Goal: Task Accomplishment & Management: Complete application form

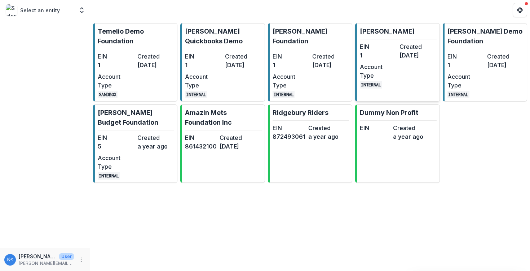
click at [369, 71] on dt "Account Type" at bounding box center [378, 70] width 37 height 17
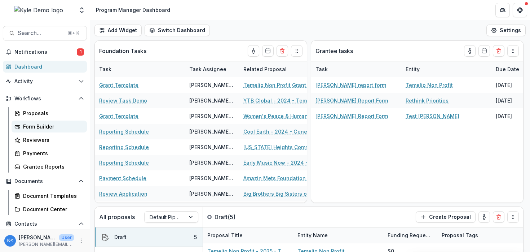
click at [51, 127] on div "Form Builder" at bounding box center [52, 127] width 58 height 8
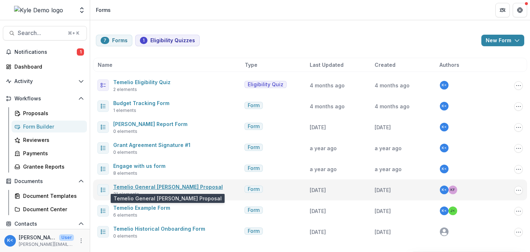
click at [177, 184] on link "Temelio General [PERSON_NAME] Proposal" at bounding box center [168, 187] width 110 height 6
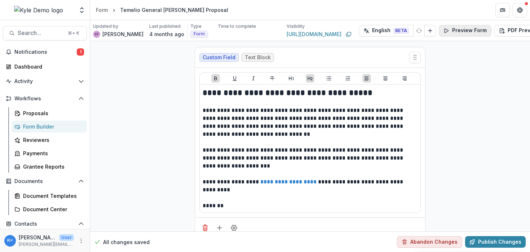
click at [447, 31] on button "Preview Form" at bounding box center [465, 31] width 53 height 12
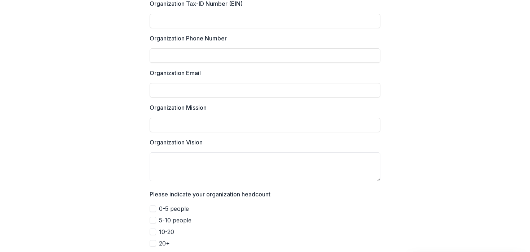
scroll to position [485, 0]
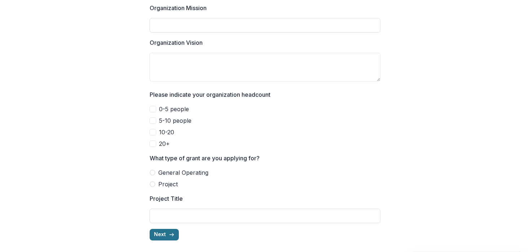
click at [169, 233] on icon "button" at bounding box center [172, 235] width 6 height 6
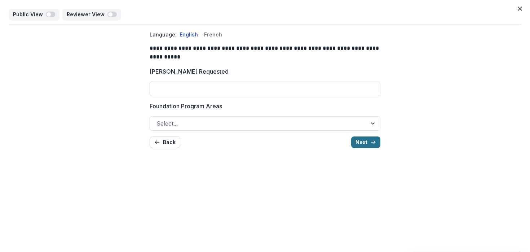
scroll to position [0, 0]
click at [365, 148] on div "**********" at bounding box center [265, 89] width 231 height 129
click at [368, 142] on button "Next" at bounding box center [365, 142] width 29 height 12
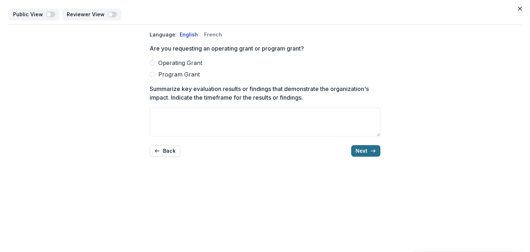
click at [368, 149] on button "Next" at bounding box center [365, 151] width 29 height 12
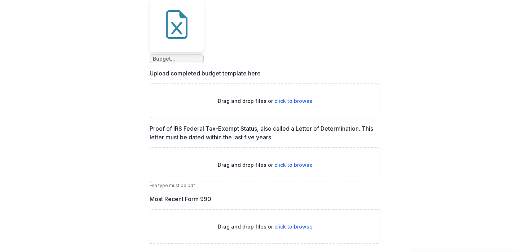
scroll to position [71, 0]
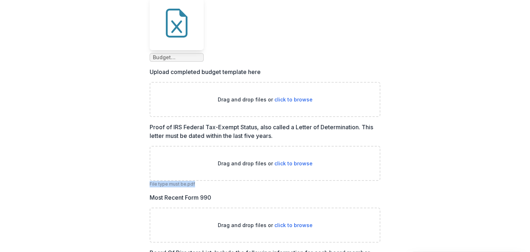
drag, startPoint x: 194, startPoint y: 185, endPoint x: 148, endPoint y: 186, distance: 46.2
click at [148, 186] on div "Language: English French Please download the following budget template, complet…" at bounding box center [265, 233] width 242 height 558
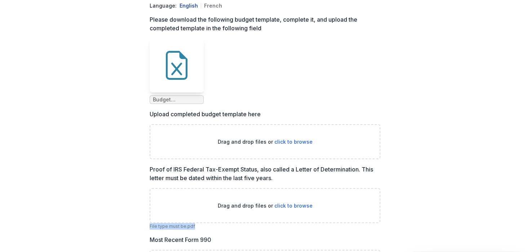
scroll to position [17, 0]
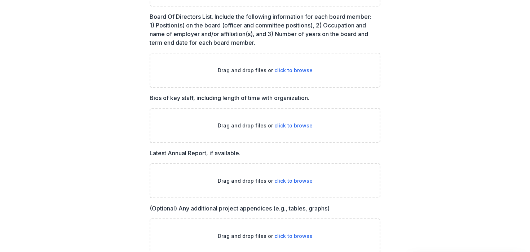
scroll to position [340, 0]
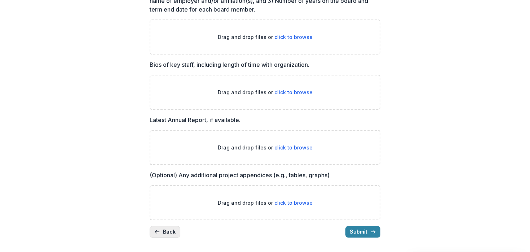
click at [170, 234] on button "Back" at bounding box center [165, 232] width 31 height 12
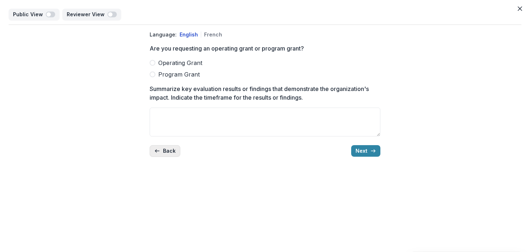
click at [176, 147] on button "Back" at bounding box center [165, 151] width 31 height 12
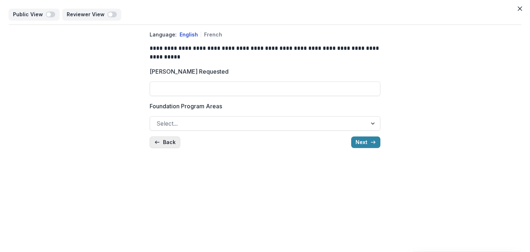
click at [174, 142] on button "Back" at bounding box center [165, 142] width 31 height 12
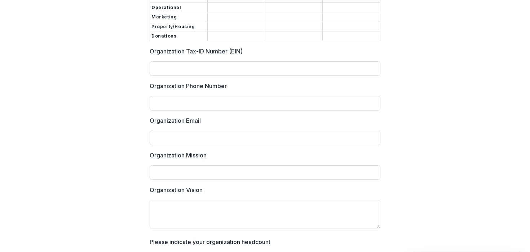
scroll to position [383, 0]
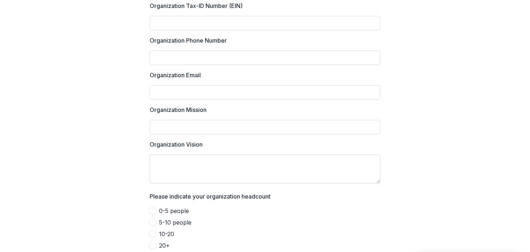
click at [202, 156] on textarea "Organization Vision" at bounding box center [265, 168] width 231 height 29
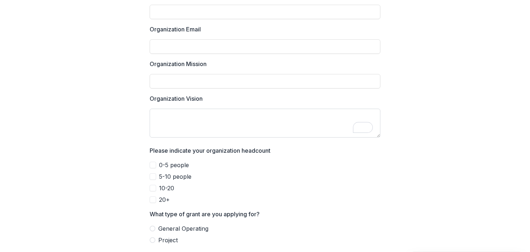
scroll to position [429, 0]
click at [166, 163] on span "0-5 people" at bounding box center [174, 164] width 30 height 9
click at [165, 172] on span "5-10 people" at bounding box center [175, 176] width 32 height 9
click at [159, 184] on span "10-20" at bounding box center [166, 187] width 15 height 9
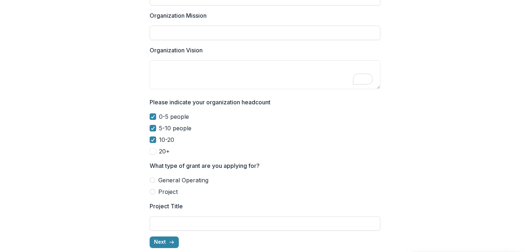
scroll to position [485, 0]
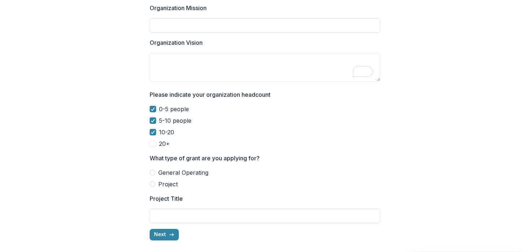
click at [158, 170] on span "General Operating" at bounding box center [183, 172] width 50 height 9
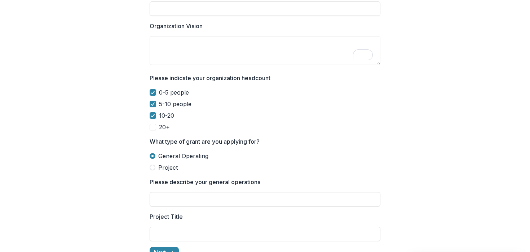
scroll to position [508, 0]
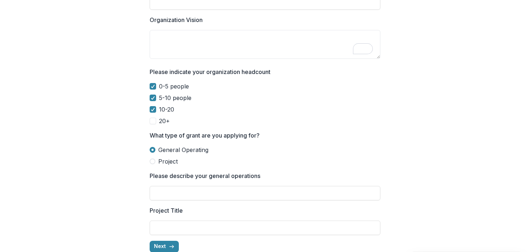
click at [161, 157] on span "Project" at bounding box center [167, 161] width 19 height 9
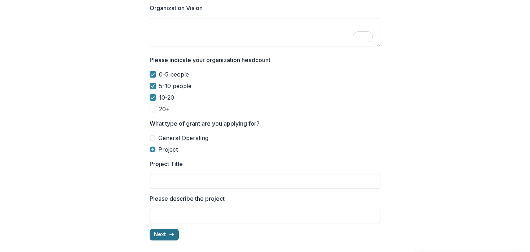
click at [169, 232] on icon "button" at bounding box center [172, 235] width 6 height 6
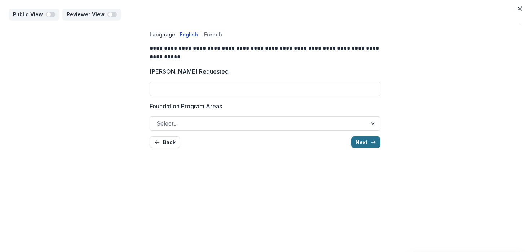
scroll to position [0, 0]
click at [212, 80] on div at bounding box center [265, 80] width 231 height 3
click at [238, 122] on div at bounding box center [259, 123] width 204 height 10
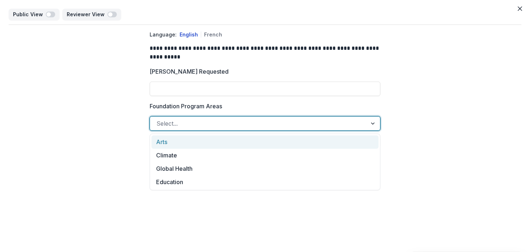
click at [294, 65] on div "**********" at bounding box center [265, 89] width 231 height 129
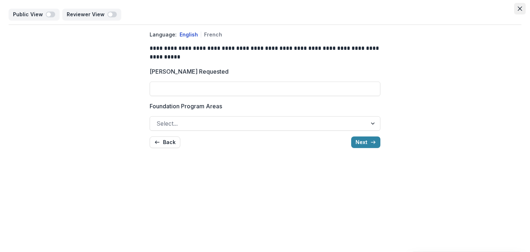
click at [518, 6] on icon "Close" at bounding box center [520, 8] width 4 height 4
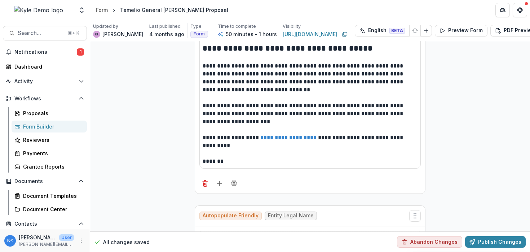
scroll to position [44, 0]
click at [219, 186] on icon "Add field" at bounding box center [219, 183] width 7 height 7
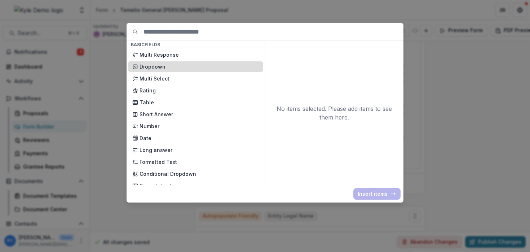
scroll to position [89, 0]
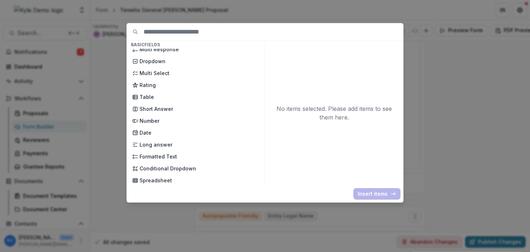
click at [437, 107] on div "Basic Fields New Page File Download File Upload Text Block Currency Phone Numbe…" at bounding box center [265, 126] width 530 height 252
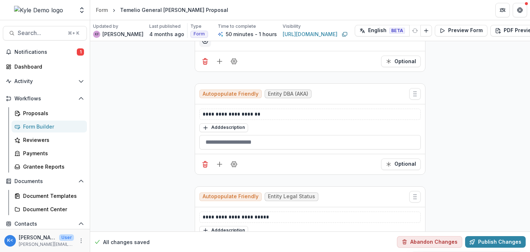
scroll to position [398, 0]
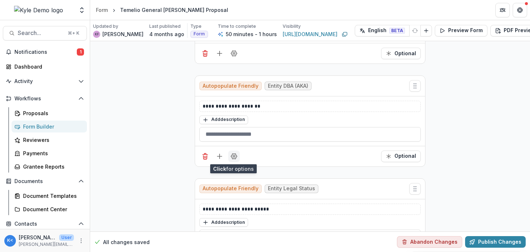
click at [236, 155] on icon "Field Settings" at bounding box center [234, 156] width 7 height 7
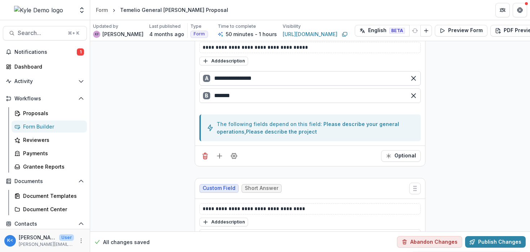
scroll to position [1515, 0]
click at [82, 12] on polyline "Open entity switcher" at bounding box center [81, 11] width 3 height 1
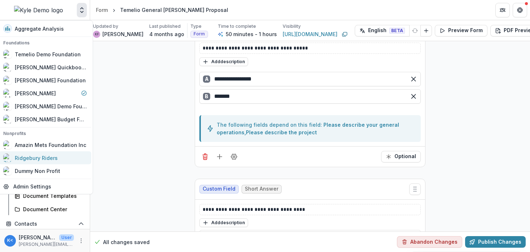
click at [61, 152] on link "Ridgebury Riders" at bounding box center [45, 157] width 92 height 13
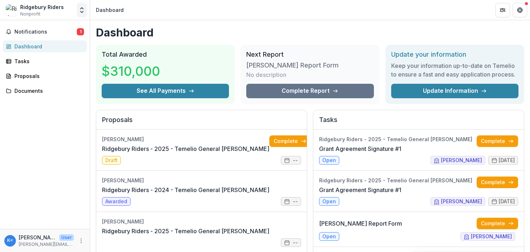
click at [82, 11] on icon "Open entity switcher" at bounding box center [81, 9] width 7 height 7
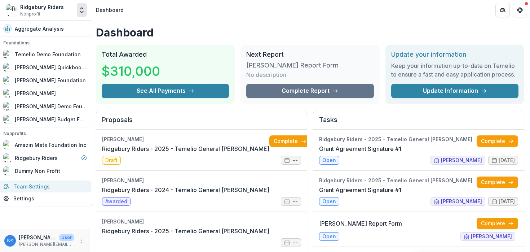
click at [38, 189] on link "Team Settings" at bounding box center [45, 186] width 92 height 12
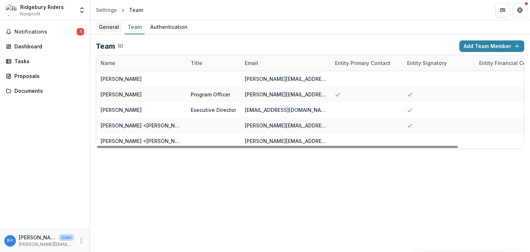
click at [114, 27] on div "General" at bounding box center [109, 27] width 26 height 10
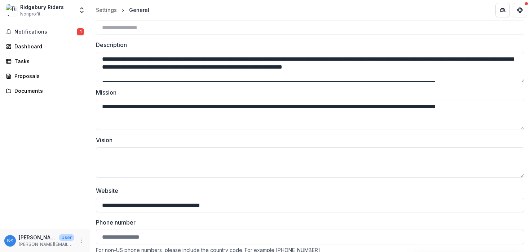
scroll to position [48, 0]
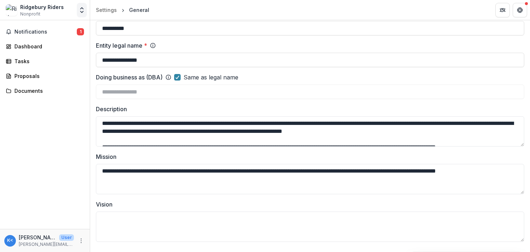
click at [79, 11] on icon "Open entity switcher" at bounding box center [81, 9] width 7 height 7
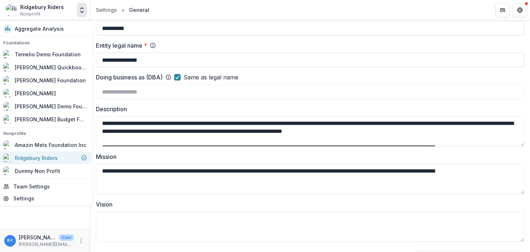
click at [50, 158] on div "Ridgebury Riders" at bounding box center [36, 158] width 43 height 8
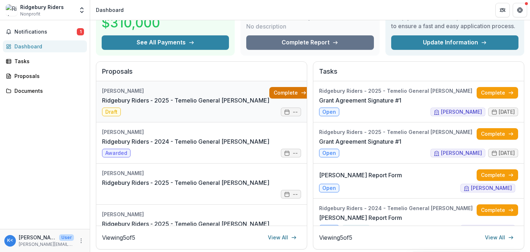
click at [271, 97] on link "Complete" at bounding box center [289, 93] width 41 height 12
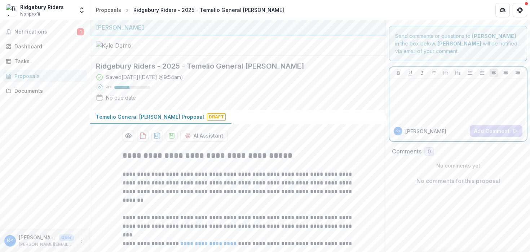
click at [420, 109] on div at bounding box center [458, 100] width 132 height 36
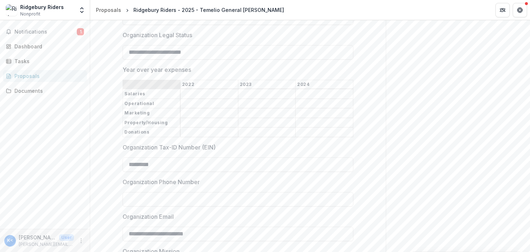
type input "**********"
click at [231, 54] on div "**********" at bounding box center [238, 171] width 231 height 672
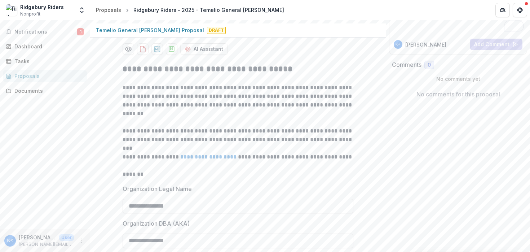
drag, startPoint x: 115, startPoint y: 48, endPoint x: 179, endPoint y: 48, distance: 63.5
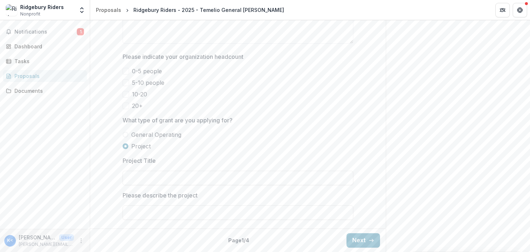
click at [144, 136] on span "General Operating" at bounding box center [156, 134] width 50 height 9
click at [164, 128] on div at bounding box center [238, 128] width 231 height 3
click at [146, 140] on div "General Operating Project" at bounding box center [238, 140] width 231 height 20
click at [143, 149] on span "Project" at bounding box center [140, 146] width 19 height 9
click at [140, 130] on div at bounding box center [238, 128] width 231 height 3
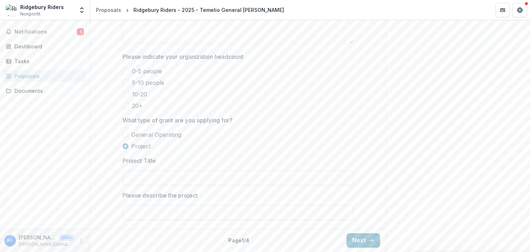
click at [141, 135] on span "General Operating" at bounding box center [156, 134] width 50 height 9
click at [364, 242] on button "Next" at bounding box center [364, 240] width 34 height 14
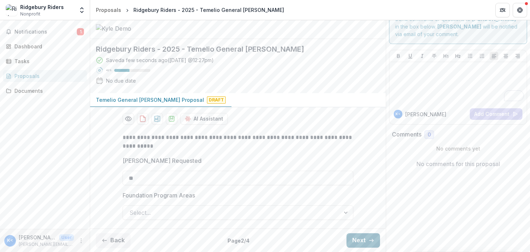
click at [364, 242] on button "Next" at bounding box center [364, 240] width 34 height 14
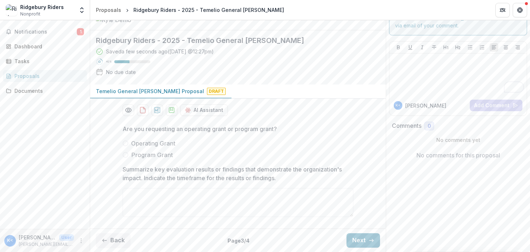
click at [359, 233] on div "Back Page 3 / 4 Next" at bounding box center [238, 239] width 296 height 23
click at [358, 236] on button "Next" at bounding box center [364, 240] width 34 height 14
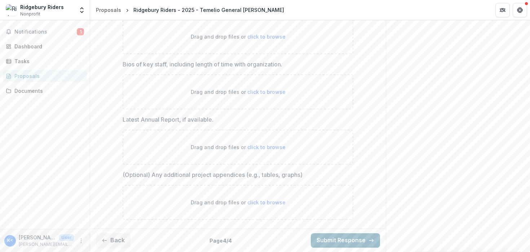
click at [341, 236] on button "Submit Response" at bounding box center [345, 240] width 69 height 14
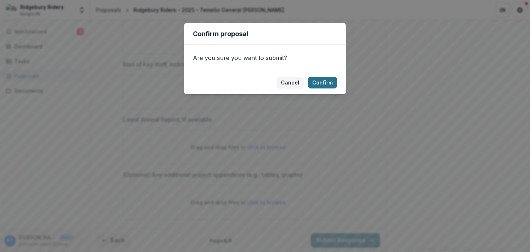
click at [331, 84] on button "Confirm" at bounding box center [322, 83] width 29 height 12
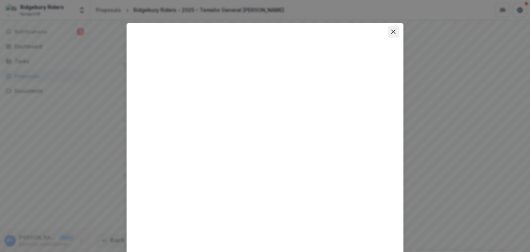
click at [393, 31] on icon "Close" at bounding box center [393, 32] width 4 height 4
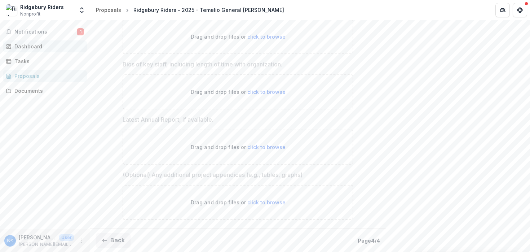
click at [34, 51] on link "Dashboard" at bounding box center [45, 46] width 84 height 12
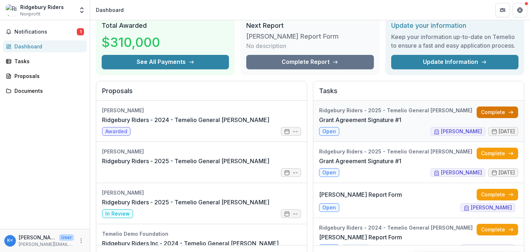
click at [477, 110] on link "Complete" at bounding box center [497, 112] width 41 height 12
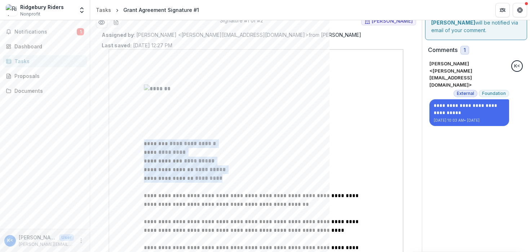
drag, startPoint x: 219, startPoint y: 180, endPoint x: 239, endPoint y: 183, distance: 20.1
click at [239, 183] on p "**********" at bounding box center [256, 178] width 224 height 9
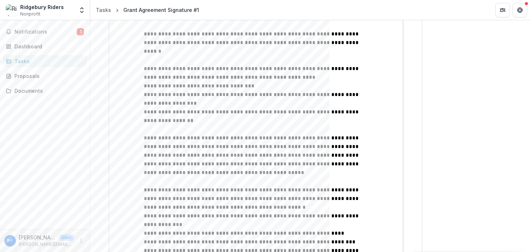
scroll to position [277, 0]
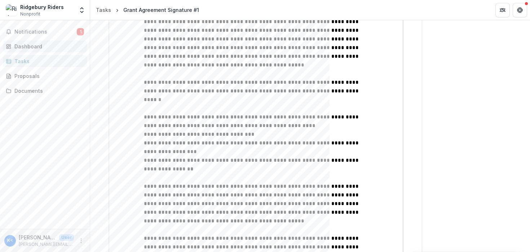
click at [47, 48] on div "Dashboard" at bounding box center [47, 47] width 67 height 8
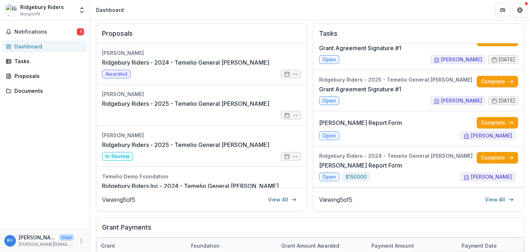
scroll to position [19, 0]
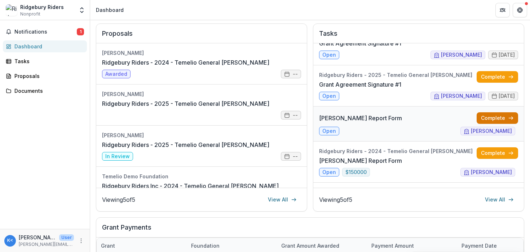
click at [484, 116] on link "Complete" at bounding box center [497, 118] width 41 height 12
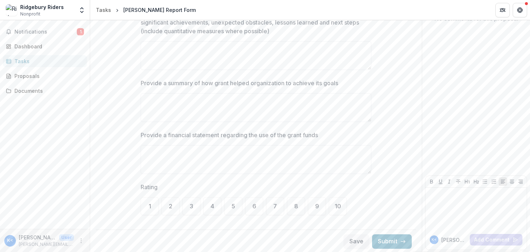
scroll to position [88, 0]
click at [53, 44] on div "Dashboard" at bounding box center [47, 47] width 67 height 8
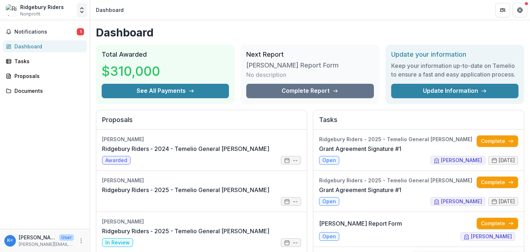
click at [82, 13] on icon "Open entity switcher" at bounding box center [81, 9] width 7 height 7
click at [85, 12] on icon "Open entity switcher" at bounding box center [81, 9] width 7 height 7
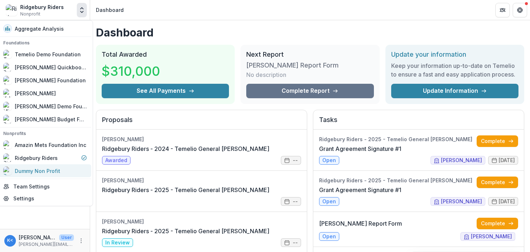
click at [52, 170] on div "Dummy Non Profit" at bounding box center [37, 171] width 45 height 8
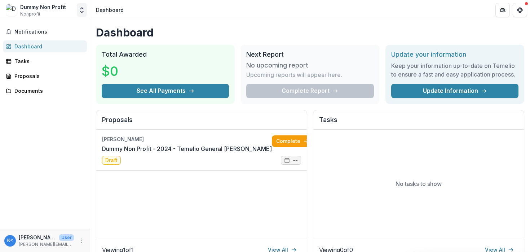
click at [79, 13] on icon "Open entity switcher" at bounding box center [81, 9] width 7 height 7
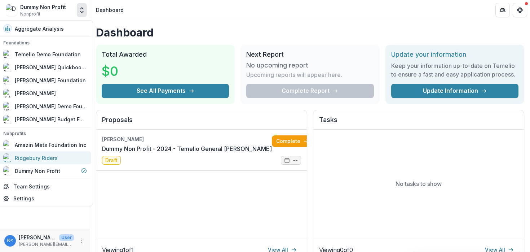
click at [56, 161] on div "Ridgebury Riders" at bounding box center [36, 158] width 43 height 8
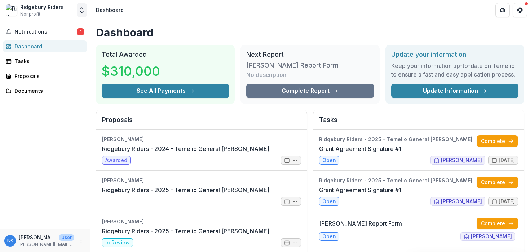
click at [79, 11] on icon "Open entity switcher" at bounding box center [81, 9] width 7 height 7
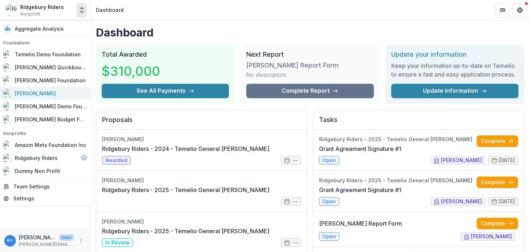
click at [57, 93] on div "[PERSON_NAME]" at bounding box center [45, 93] width 84 height 9
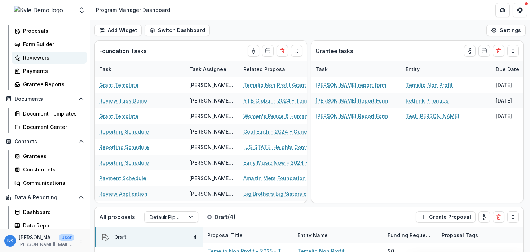
scroll to position [98, 0]
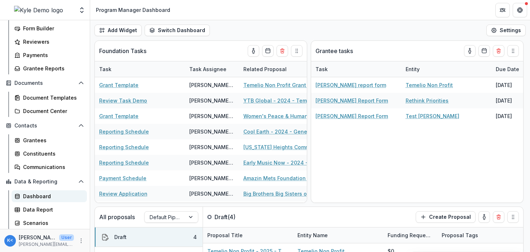
click at [43, 194] on div "Dashboard" at bounding box center [52, 196] width 58 height 8
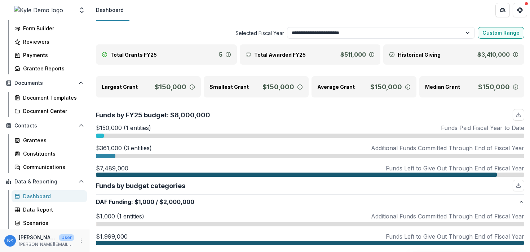
scroll to position [9, 0]
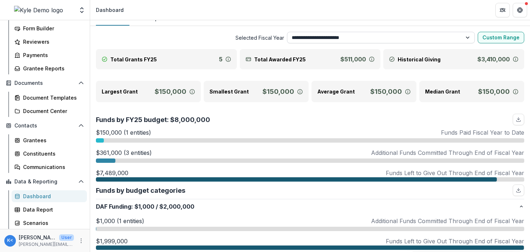
click at [332, 41] on select "**********" at bounding box center [381, 38] width 188 height 12
select select "**********"
click at [287, 32] on select "**********" at bounding box center [381, 38] width 188 height 12
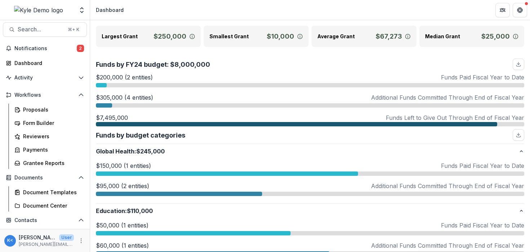
scroll to position [0, 0]
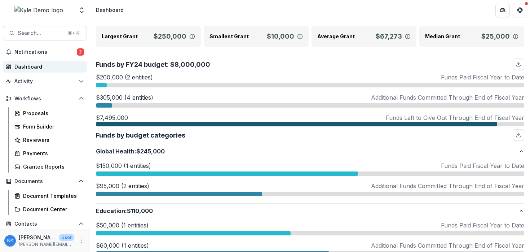
click at [54, 70] on div "Dashboard" at bounding box center [47, 67] width 67 height 8
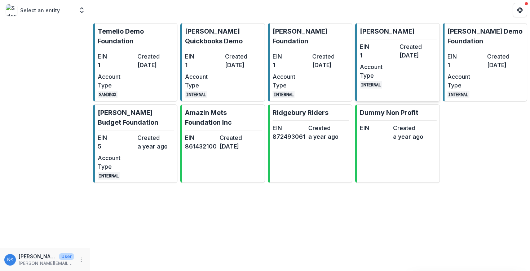
click at [372, 54] on dd "1" at bounding box center [378, 55] width 37 height 9
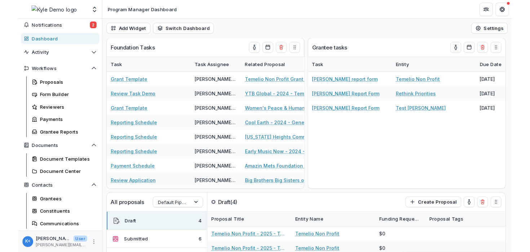
scroll to position [32, 0]
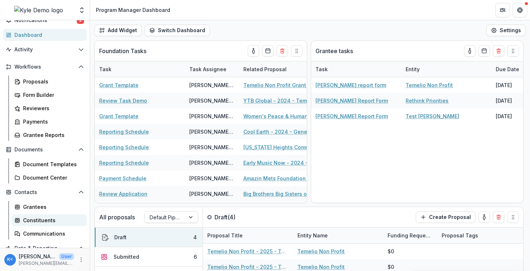
click at [35, 214] on link "Constituents" at bounding box center [49, 220] width 75 height 12
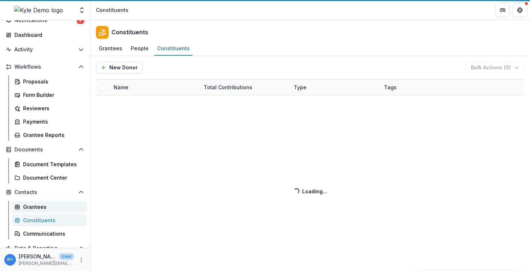
click at [37, 205] on div "Grantees" at bounding box center [52, 207] width 58 height 8
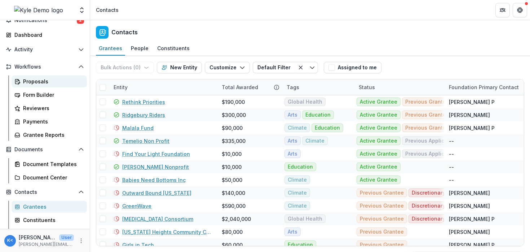
click at [38, 84] on div "Proposals" at bounding box center [52, 82] width 58 height 8
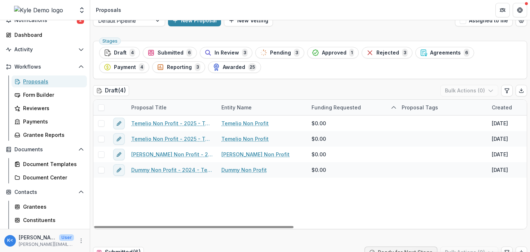
scroll to position [2, 0]
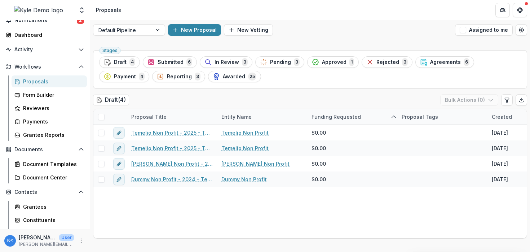
click at [150, 31] on div "Default Pipeline" at bounding box center [122, 30] width 58 height 10
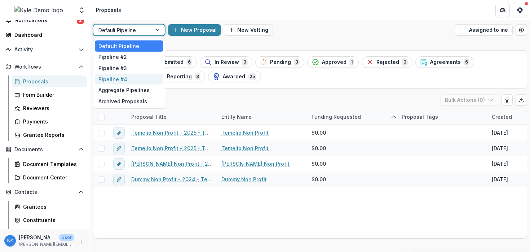
click at [183, 98] on div "Draft ( 4 ) Bulk Actions ( 0 )" at bounding box center [310, 101] width 434 height 14
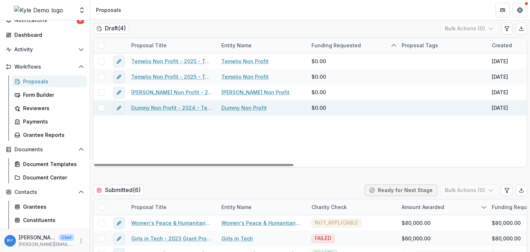
scroll to position [0, 0]
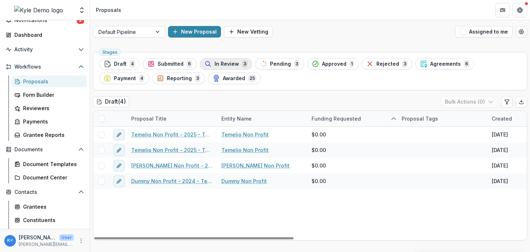
click at [212, 64] on div "In Review 3" at bounding box center [226, 64] width 43 height 8
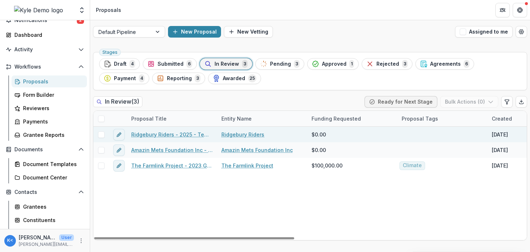
click at [167, 135] on link "Ridgebury Riders - 2025 - Temelio General [PERSON_NAME]" at bounding box center [172, 135] width 82 height 8
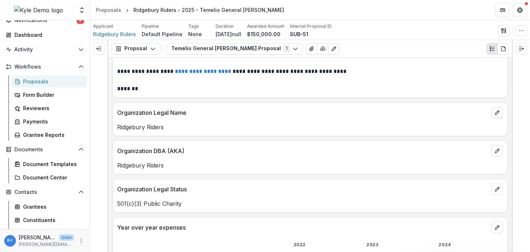
scroll to position [67, 0]
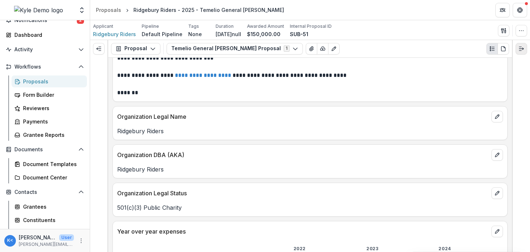
click at [519, 47] on line "Expand right" at bounding box center [520, 47] width 2 height 0
click at [101, 52] on button "Expand left" at bounding box center [99, 49] width 12 height 12
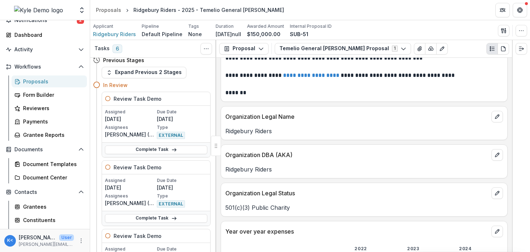
scroll to position [0, 0]
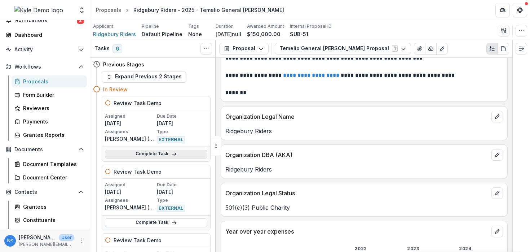
click at [169, 153] on link "Complete Task" at bounding box center [156, 154] width 102 height 9
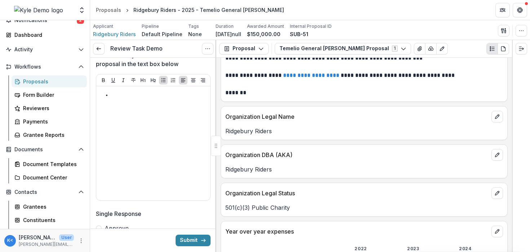
scroll to position [12, 0]
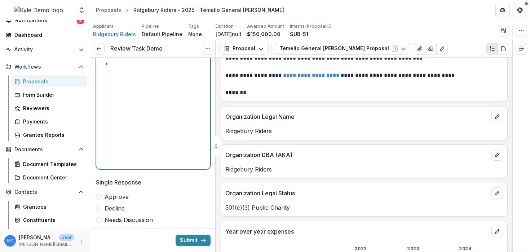
click at [148, 96] on div at bounding box center [153, 112] width 108 height 108
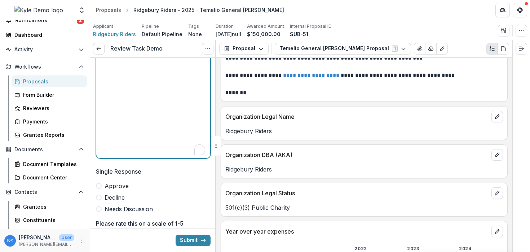
scroll to position [101, 0]
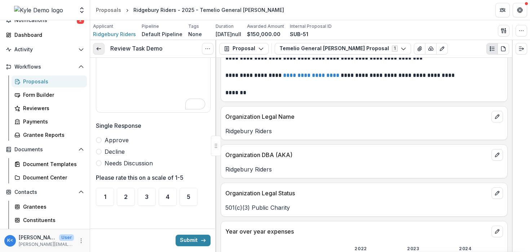
click at [101, 49] on icon at bounding box center [99, 49] width 6 height 6
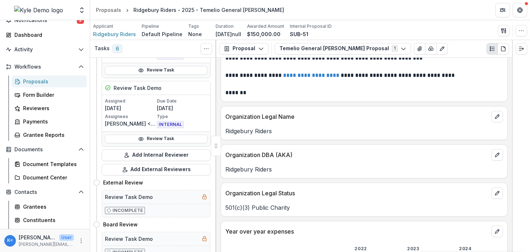
scroll to position [495, 0]
click at [159, 166] on button "Add External Reviewers" at bounding box center [156, 169] width 109 height 12
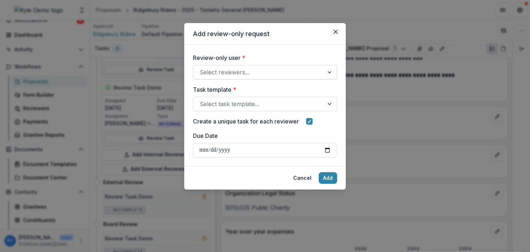
click at [238, 72] on div at bounding box center [259, 72] width 118 height 10
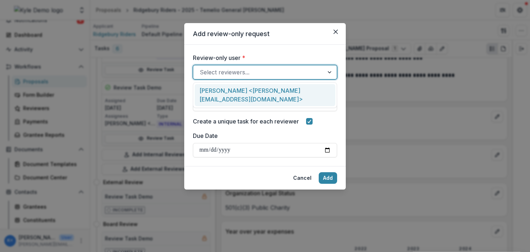
click at [239, 92] on div "[PERSON_NAME] <[PERSON_NAME][EMAIL_ADDRESS][DOMAIN_NAME]>" at bounding box center [265, 95] width 141 height 22
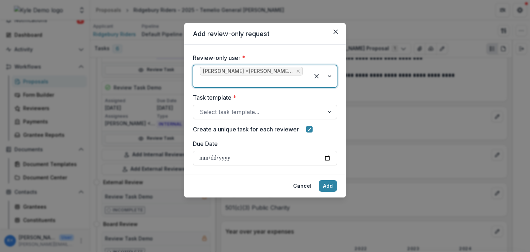
click at [236, 79] on div at bounding box center [251, 81] width 103 height 10
click at [254, 33] on header "Add review-only request" at bounding box center [265, 34] width 162 height 22
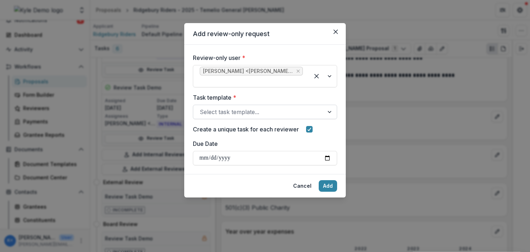
click at [269, 110] on div at bounding box center [259, 112] width 118 height 10
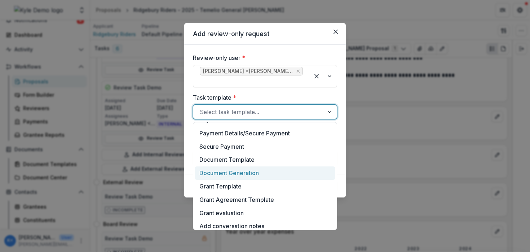
scroll to position [227, 0]
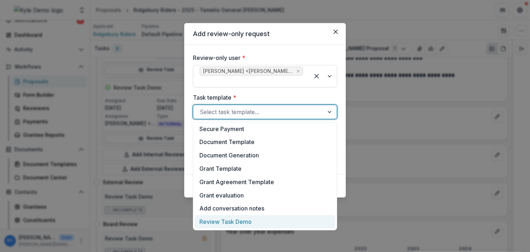
click at [259, 221] on div "Review Task Demo" at bounding box center [265, 221] width 141 height 13
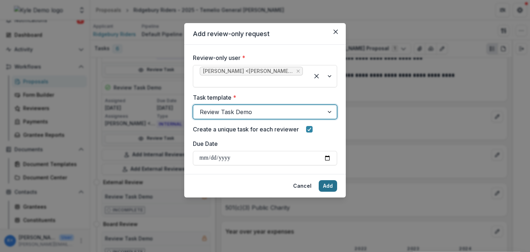
click at [326, 186] on button "Add" at bounding box center [328, 186] width 18 height 12
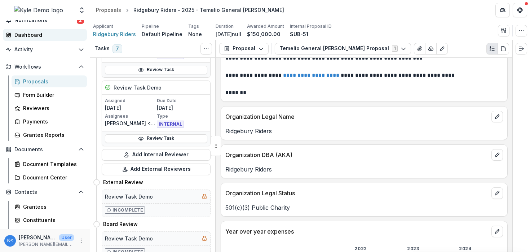
scroll to position [0, 0]
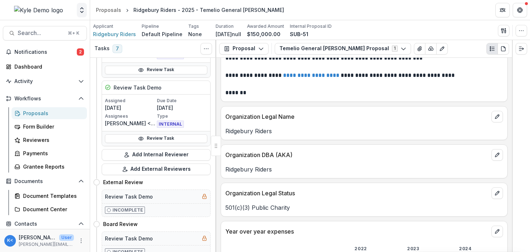
click at [81, 12] on polyline "Open entity switcher" at bounding box center [81, 11] width 3 height 1
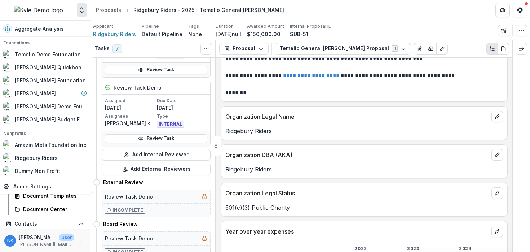
click at [177, 16] on header "Proposals Ridgebury Riders - 2025 - Temelio General Grant Proposal" at bounding box center [310, 10] width 440 height 20
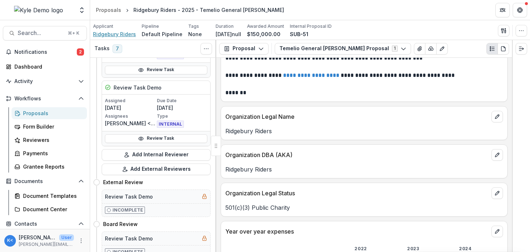
click at [128, 35] on span "Ridgebury Riders" at bounding box center [114, 34] width 43 height 8
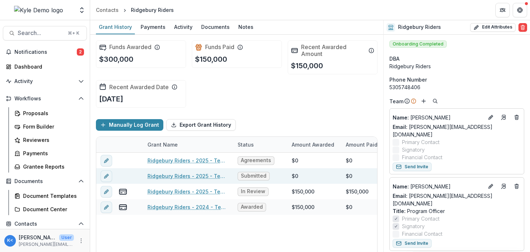
click at [173, 174] on link "Ridgebury Riders - 2025 - Temelio General [PERSON_NAME]" at bounding box center [189, 176] width 82 height 8
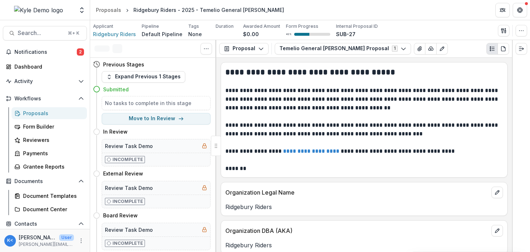
click at [198, 65] on div "Previous Stages" at bounding box center [152, 64] width 118 height 13
click at [163, 75] on button "Expand Previous 1 Stages" at bounding box center [144, 77] width 84 height 12
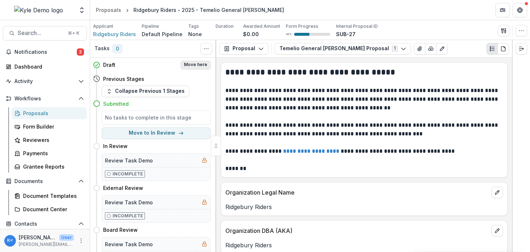
click at [202, 67] on button "Move here" at bounding box center [196, 65] width 30 height 9
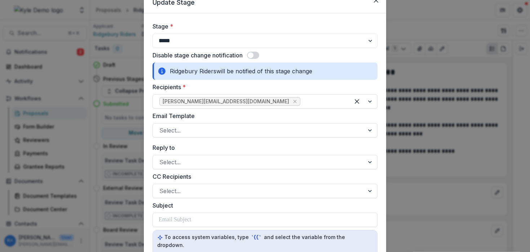
scroll to position [46, 0]
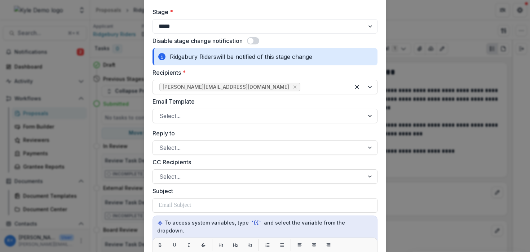
click at [252, 38] on span at bounding box center [251, 41] width 6 height 6
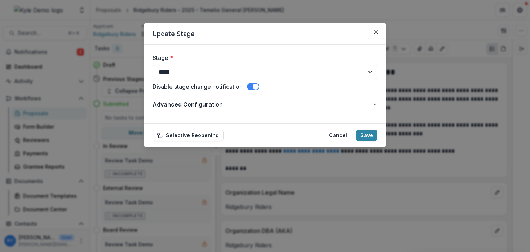
scroll to position [0, 0]
click at [366, 133] on button "Save" at bounding box center [367, 136] width 22 height 12
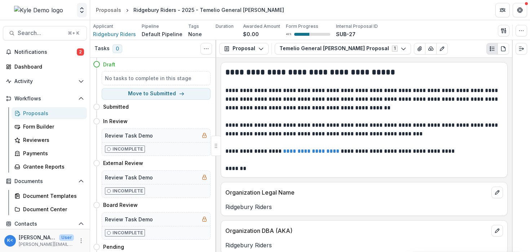
click at [82, 10] on icon "Open entity switcher" at bounding box center [81, 9] width 7 height 7
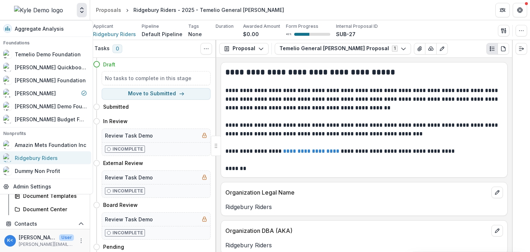
click at [58, 155] on div "Ridgebury Riders" at bounding box center [36, 158] width 43 height 8
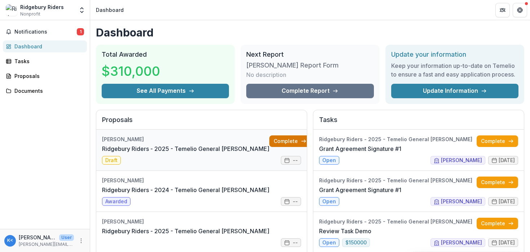
click at [269, 142] on link "Complete" at bounding box center [289, 141] width 41 height 12
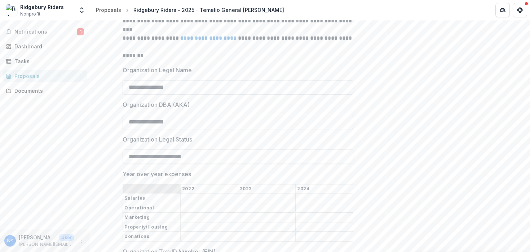
scroll to position [204, 0]
click at [188, 96] on input "**********" at bounding box center [238, 88] width 231 height 14
type input "**********"
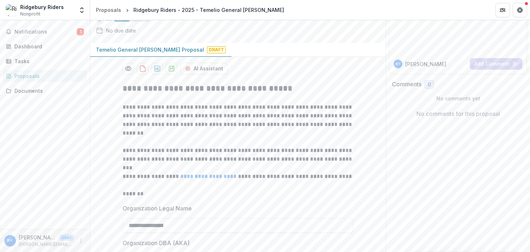
scroll to position [78, 0]
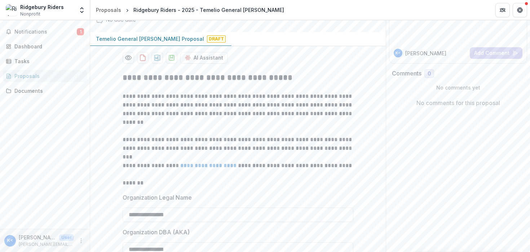
drag, startPoint x: 106, startPoint y: 58, endPoint x: 178, endPoint y: 55, distance: 72.6
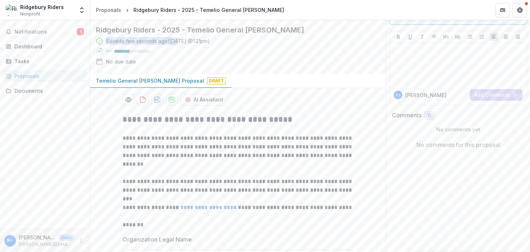
scroll to position [0, 0]
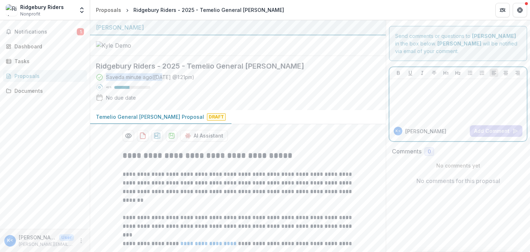
click at [410, 93] on div at bounding box center [458, 100] width 132 height 36
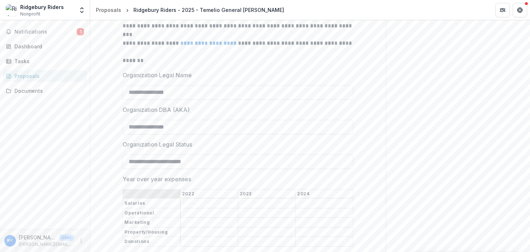
scroll to position [240, 0]
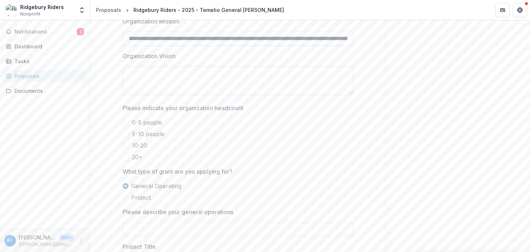
click at [246, 95] on textarea "Organization Vision" at bounding box center [238, 80] width 231 height 29
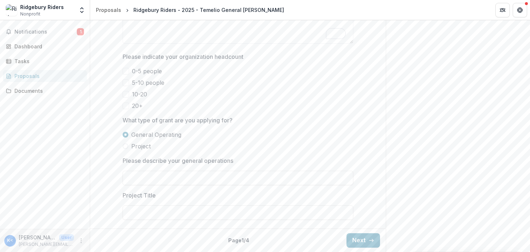
click at [124, 74] on span at bounding box center [126, 71] width 6 height 6
click at [127, 86] on span at bounding box center [126, 82] width 6 height 6
click at [130, 146] on label "Project" at bounding box center [238, 146] width 231 height 9
click at [131, 135] on span "General Operating" at bounding box center [156, 134] width 50 height 9
click at [369, 238] on icon "button" at bounding box center [372, 240] width 6 height 6
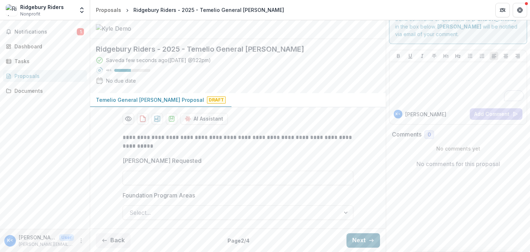
type input "**"
click at [342, 213] on div at bounding box center [346, 213] width 13 height 14
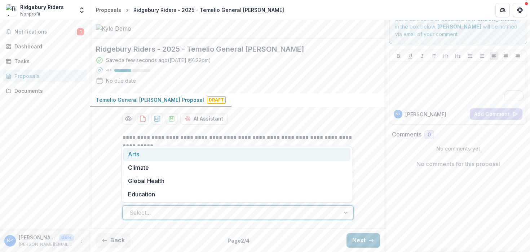
click at [294, 116] on div "AI Assistant" at bounding box center [238, 119] width 231 height 12
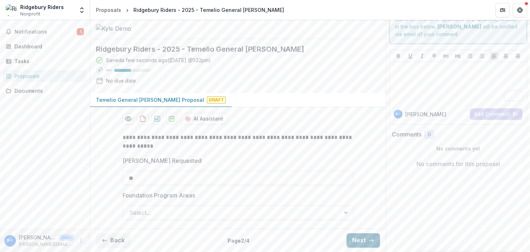
click at [362, 241] on button "Next" at bounding box center [364, 240] width 34 height 14
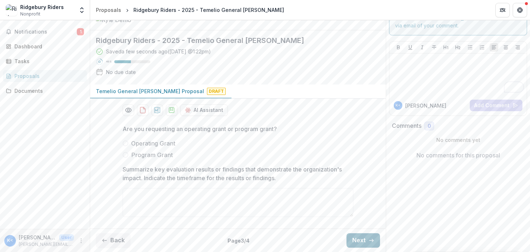
click at [359, 242] on button "Next" at bounding box center [364, 240] width 34 height 14
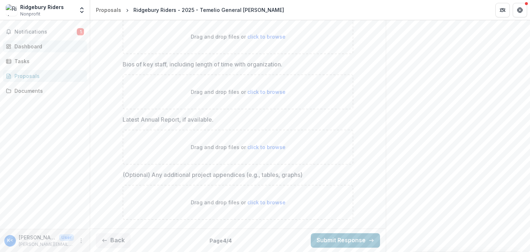
click at [38, 45] on div "Dashboard" at bounding box center [47, 47] width 67 height 8
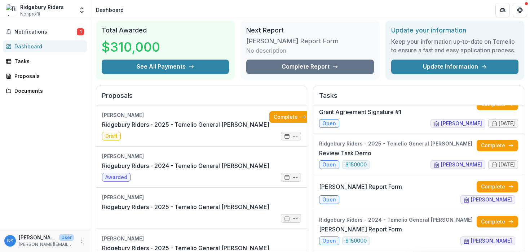
scroll to position [82, 0]
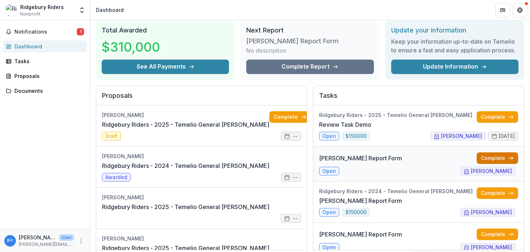
click at [479, 156] on link "Complete" at bounding box center [497, 158] width 41 height 12
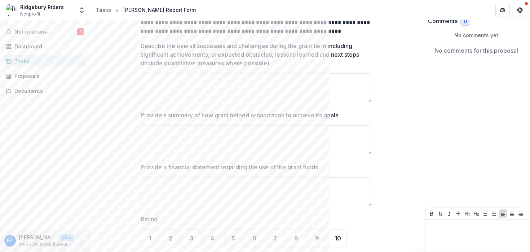
scroll to position [56, 0]
click at [55, 46] on div "Dashboard" at bounding box center [47, 47] width 67 height 8
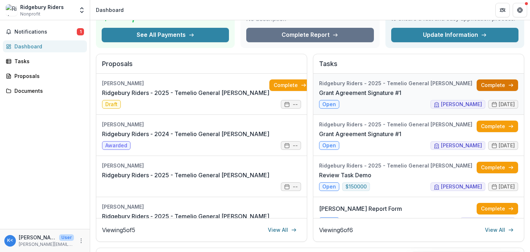
click at [477, 86] on link "Complete" at bounding box center [497, 85] width 41 height 12
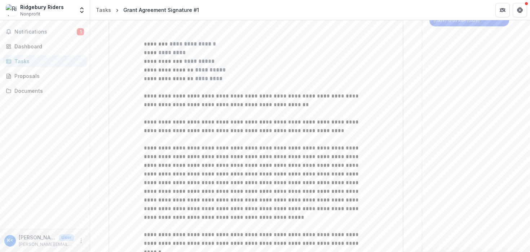
scroll to position [116, 0]
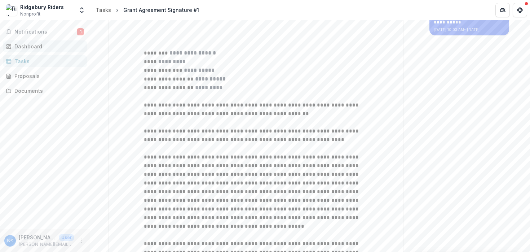
click at [41, 52] on link "Dashboard" at bounding box center [45, 46] width 84 height 12
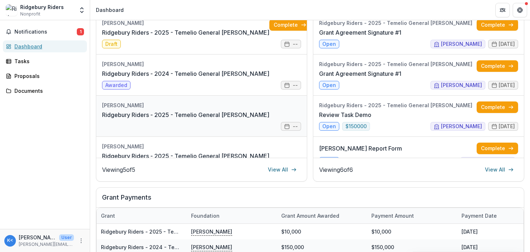
scroll to position [34, 0]
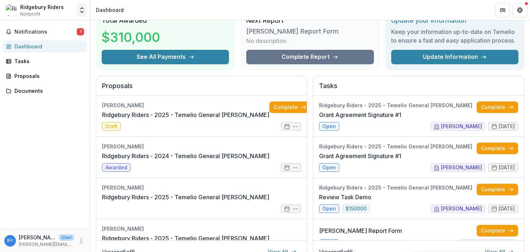
click at [80, 14] on button "Open entity switcher" at bounding box center [82, 10] width 10 height 14
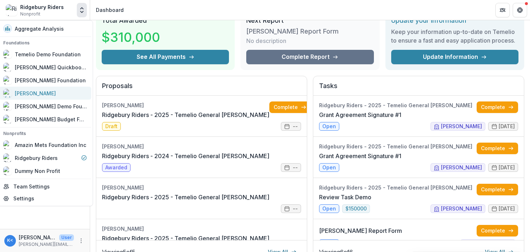
click at [59, 89] on div "[PERSON_NAME]" at bounding box center [45, 93] width 84 height 9
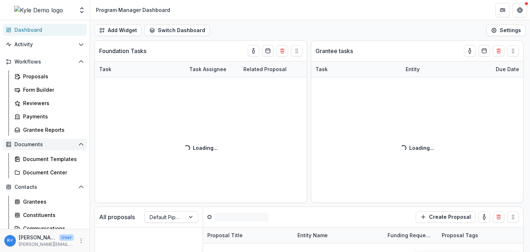
scroll to position [50, 0]
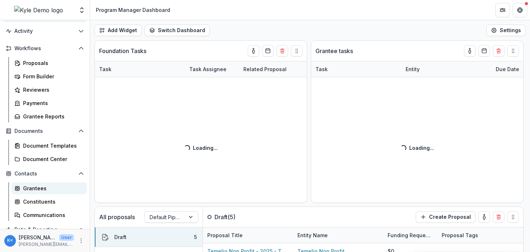
click at [49, 189] on div "Grantees" at bounding box center [52, 188] width 58 height 8
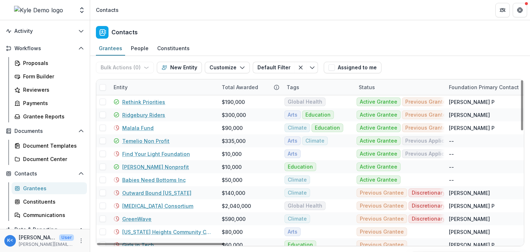
click at [309, 85] on div "Tags" at bounding box center [318, 87] width 72 height 16
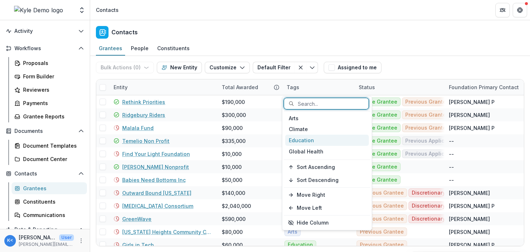
click at [319, 139] on div "Education" at bounding box center [327, 140] width 84 height 11
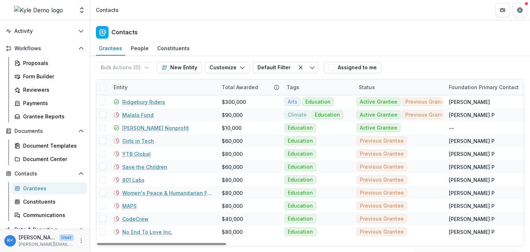
click at [338, 44] on div "Grantees People Constituents" at bounding box center [310, 48] width 440 height 14
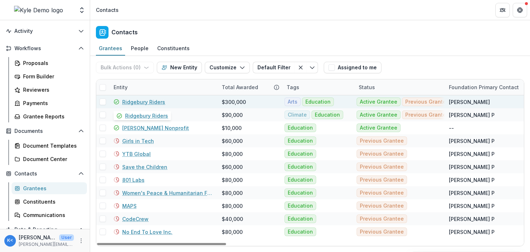
click at [162, 101] on link "Ridgebury Riders" at bounding box center [143, 102] width 43 height 8
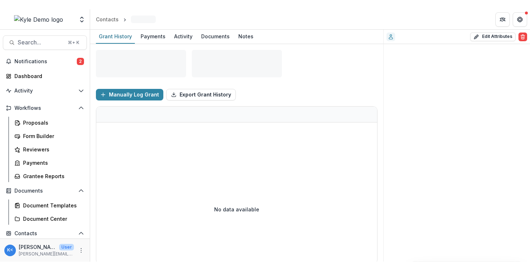
scroll to position [5, 0]
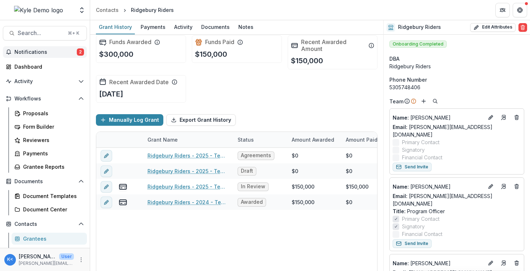
click at [60, 53] on span "Notifications" at bounding box center [45, 52] width 62 height 6
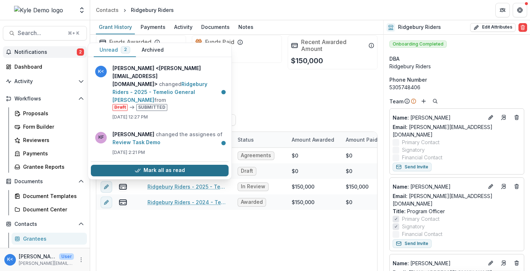
click at [154, 165] on button "Mark all as read" at bounding box center [160, 170] width 138 height 12
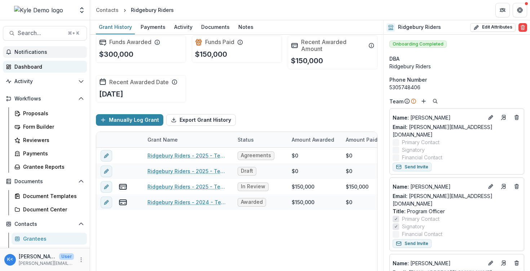
click at [26, 65] on div "Dashboard" at bounding box center [47, 67] width 67 height 8
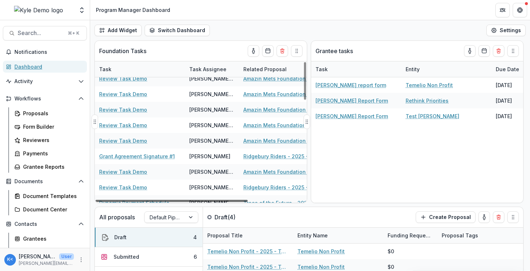
scroll to position [371, 0]
